Goal: Task Accomplishment & Management: Manage account settings

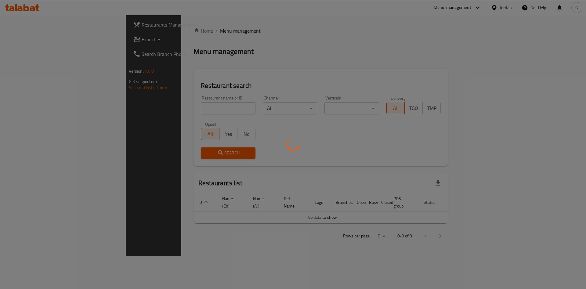
click at [21, 43] on div at bounding box center [293, 144] width 586 height 289
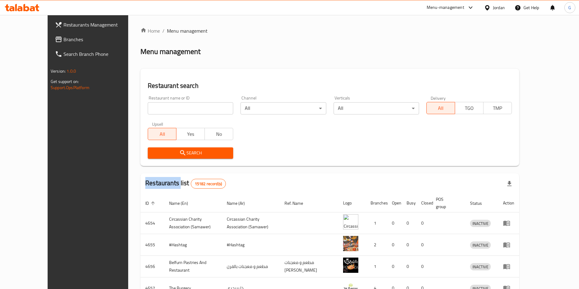
click at [21, 43] on div at bounding box center [289, 144] width 579 height 289
click at [63, 43] on span "Branches" at bounding box center [101, 39] width 76 height 7
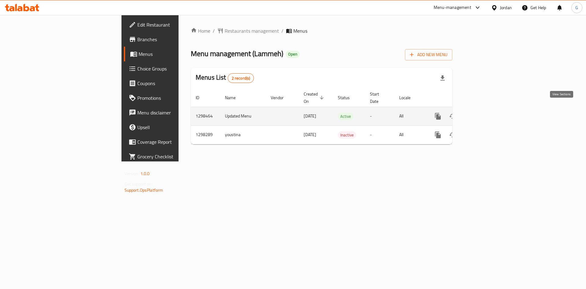
click at [485, 113] on icon "enhanced table" at bounding box center [481, 116] width 7 height 7
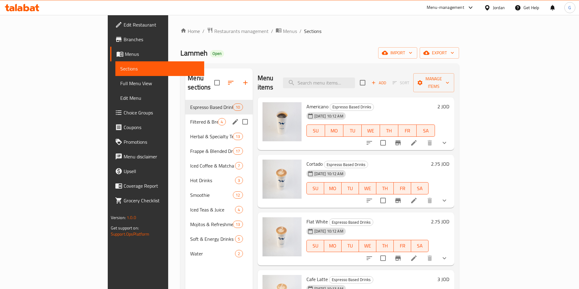
click at [185, 114] on div "Filtered & Brewed Coffee 4" at bounding box center [218, 121] width 67 height 15
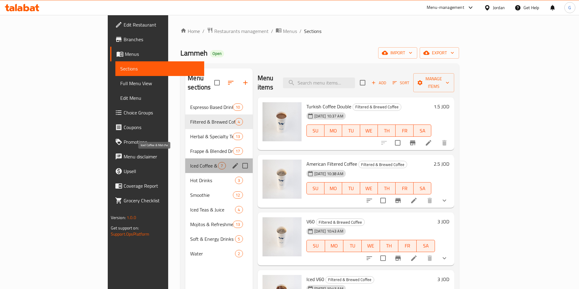
click at [190, 162] on span "Iced Coffee & Matcha" at bounding box center [204, 165] width 28 height 7
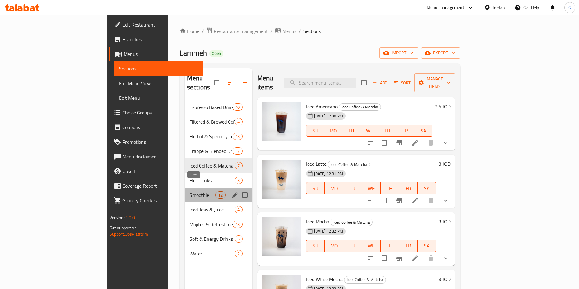
click at [216, 192] on span "12" at bounding box center [220, 195] width 9 height 6
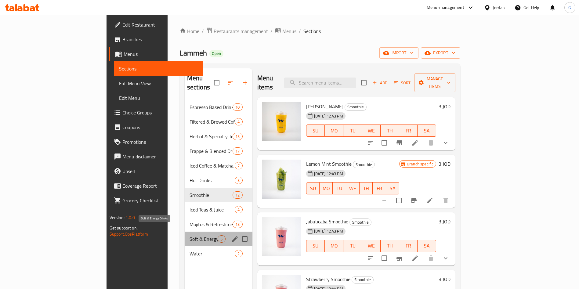
click at [189, 235] on span "Soft & Energy Drinks" at bounding box center [203, 238] width 28 height 7
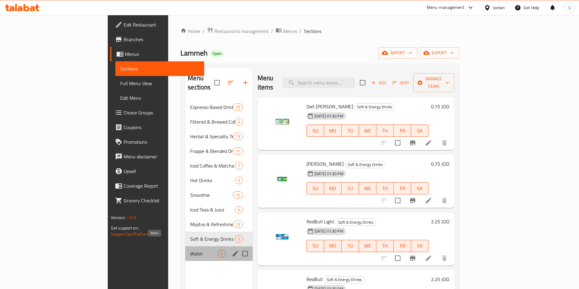
click at [190, 250] on span "Water" at bounding box center [204, 253] width 28 height 7
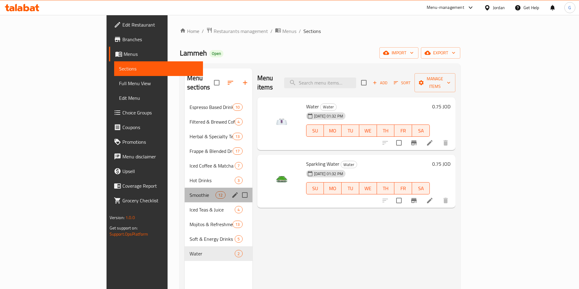
click at [185, 192] on div "Smoothie 12" at bounding box center [219, 195] width 68 height 15
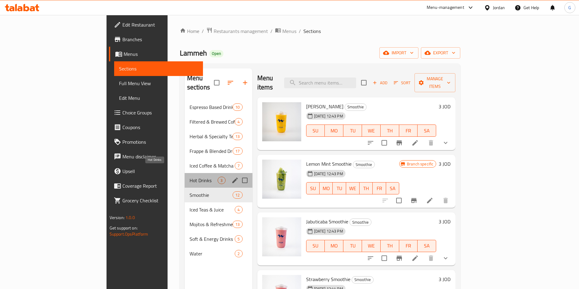
click at [189, 177] on span "Hot Drinks" at bounding box center [203, 180] width 28 height 7
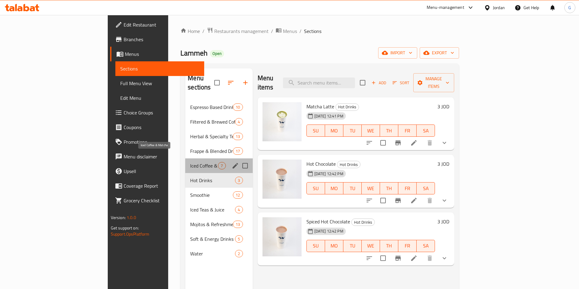
click at [190, 162] on span "Iced Coffee & Matcha" at bounding box center [204, 165] width 28 height 7
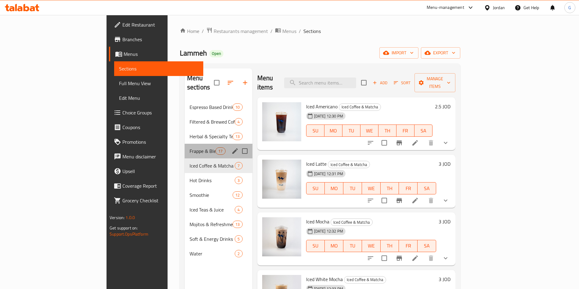
click at [185, 144] on div "Frappe & Blended Drinks 17" at bounding box center [219, 151] width 68 height 15
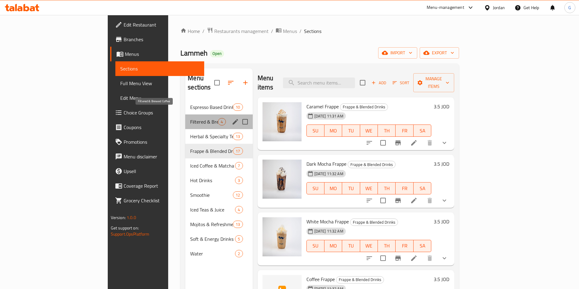
click at [190, 118] on span "Filtered & Brewed Coffee" at bounding box center [204, 121] width 28 height 7
